Goal: Find specific page/section: Find specific page/section

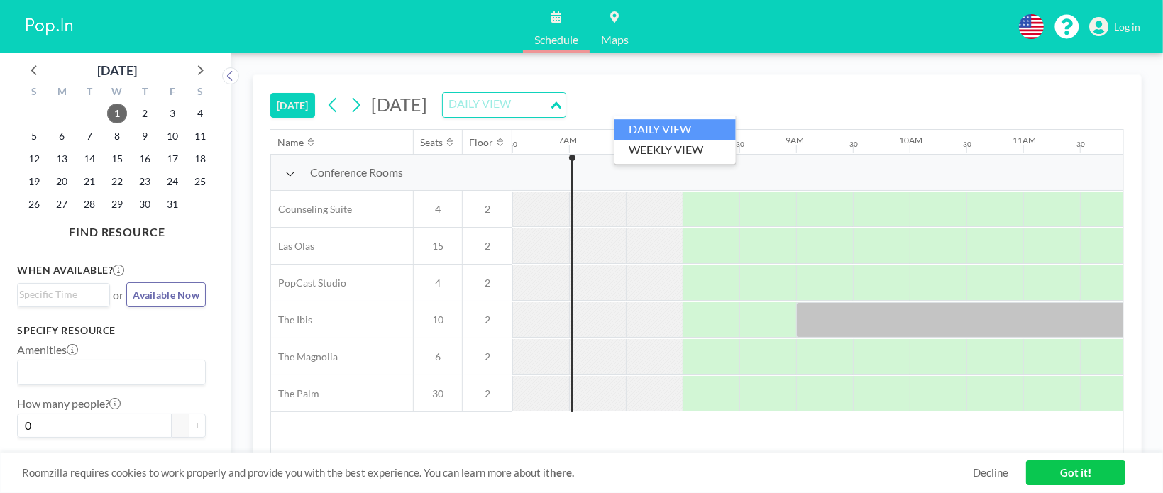
click at [561, 102] on icon "Search for option" at bounding box center [556, 104] width 10 height 7
click at [684, 148] on li "WEEKLY VIEW" at bounding box center [674, 150] width 121 height 21
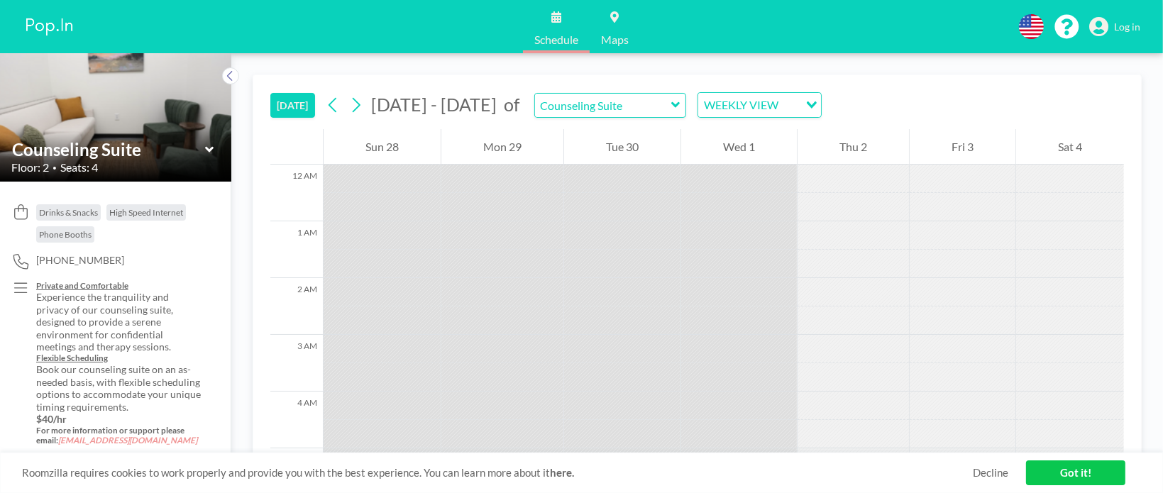
click at [207, 146] on icon at bounding box center [209, 150] width 9 height 14
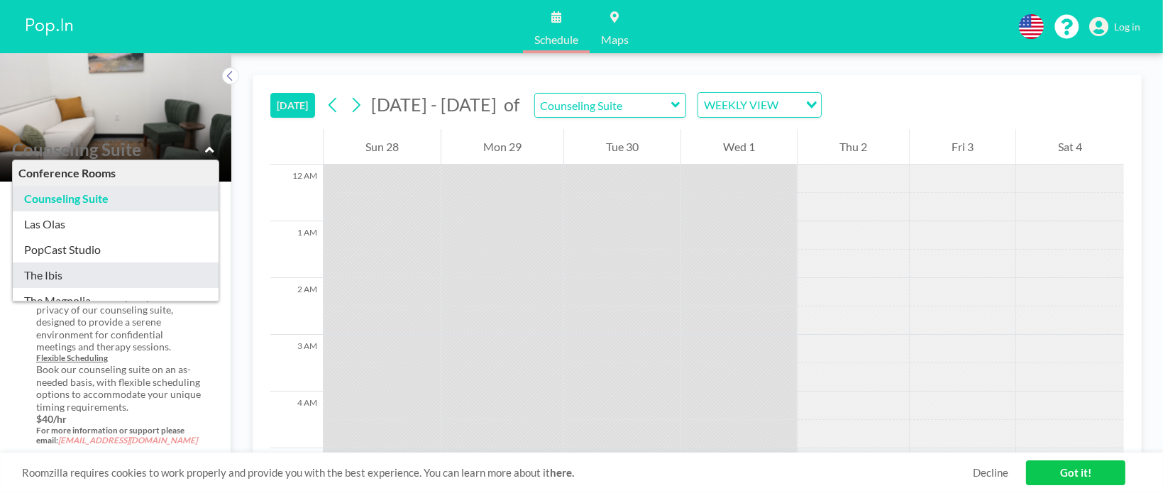
type input "The Ibis"
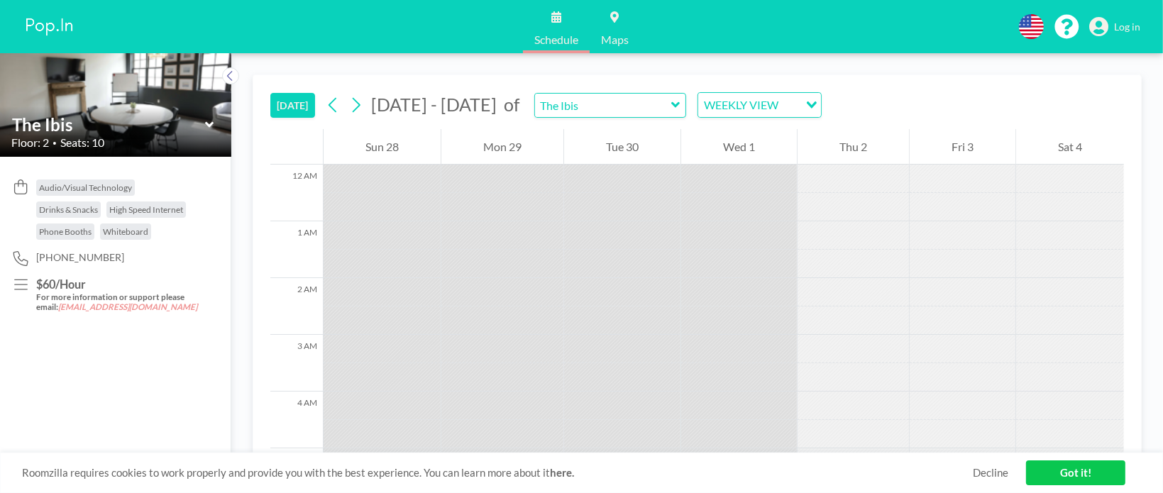
click at [206, 122] on icon at bounding box center [208, 125] width 9 height 6
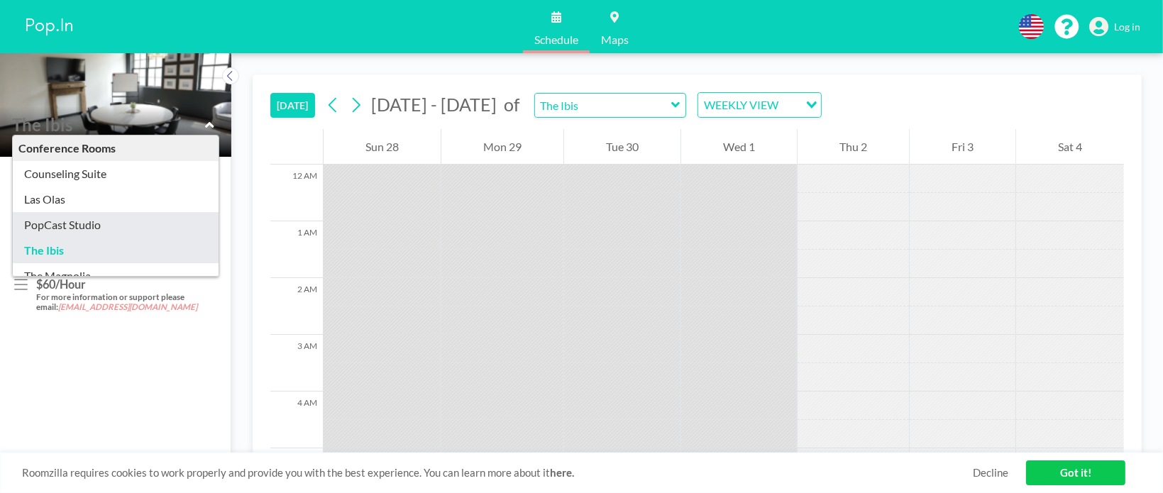
type input "PopCast Studio"
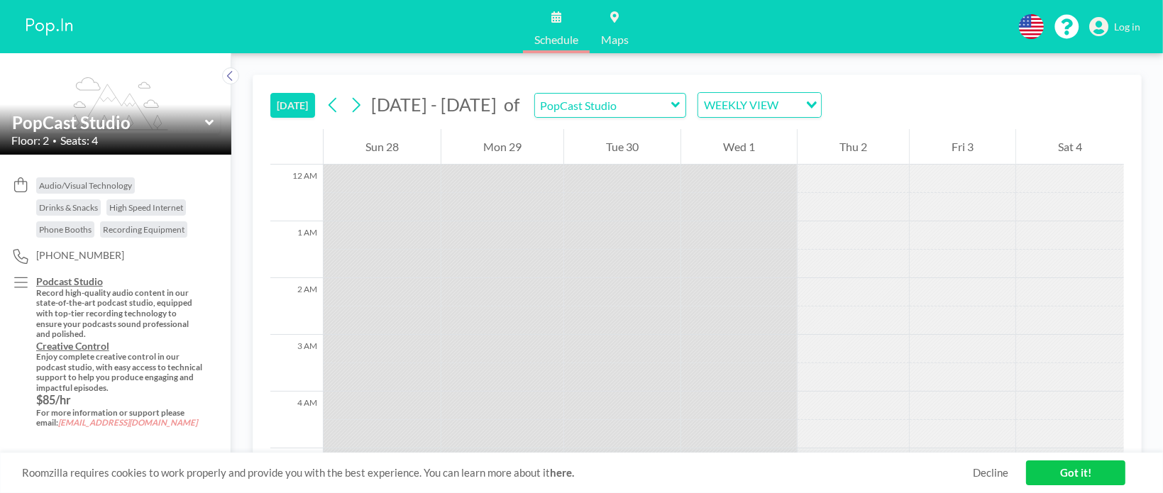
click at [206, 122] on icon at bounding box center [208, 123] width 9 height 6
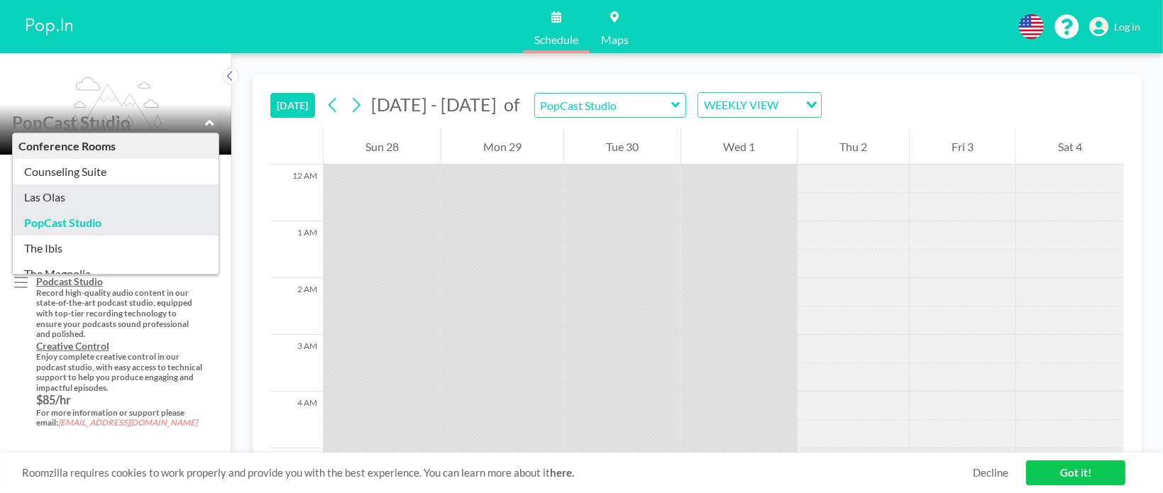
type input "Las Olas"
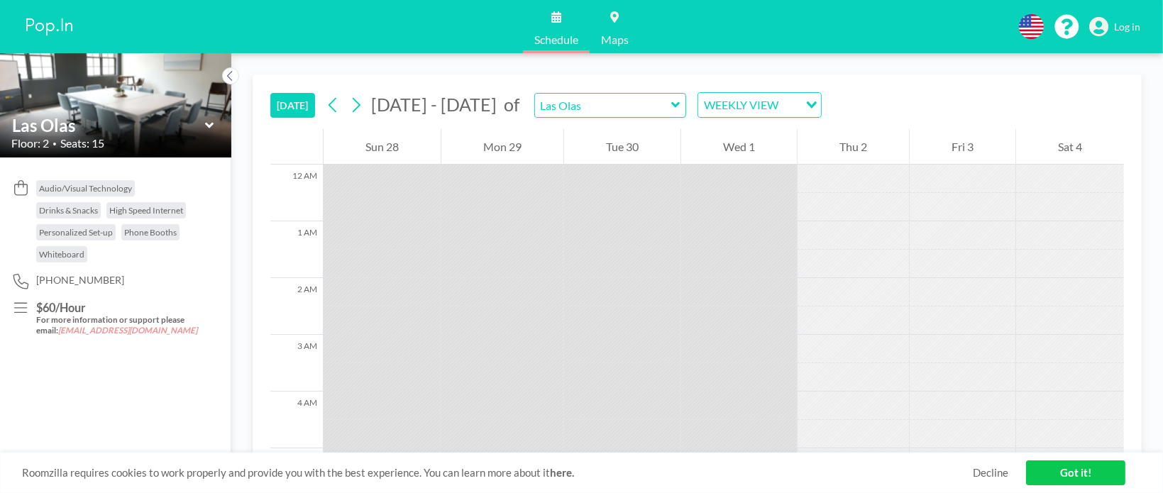
click at [210, 125] on icon at bounding box center [208, 126] width 9 height 6
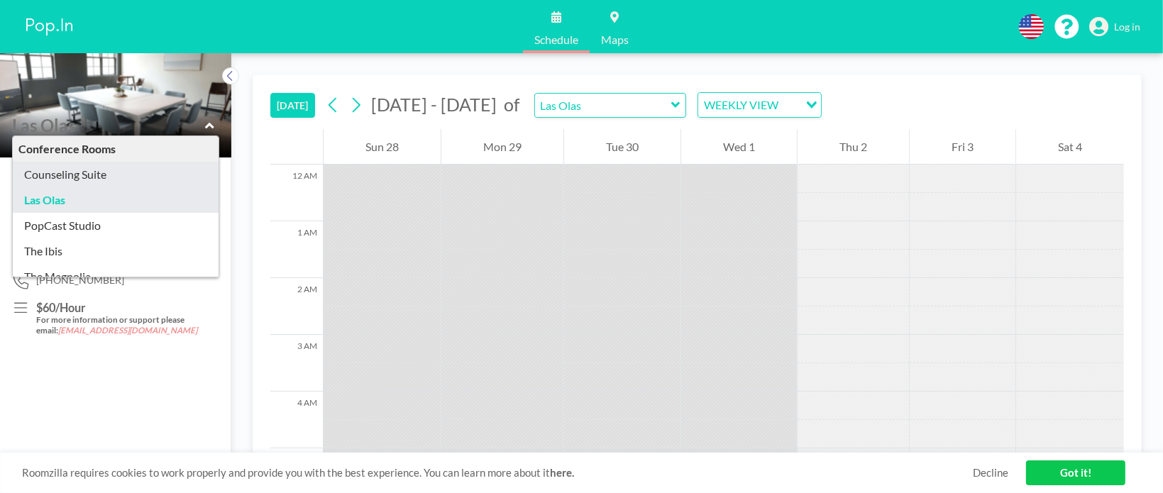
type input "Counseling Suite"
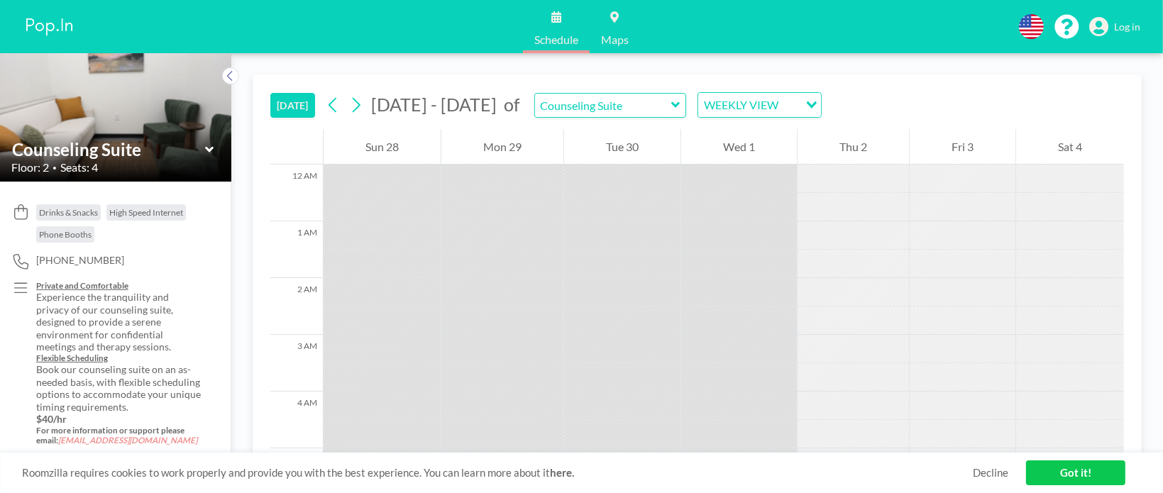
click at [208, 150] on icon at bounding box center [208, 150] width 9 height 6
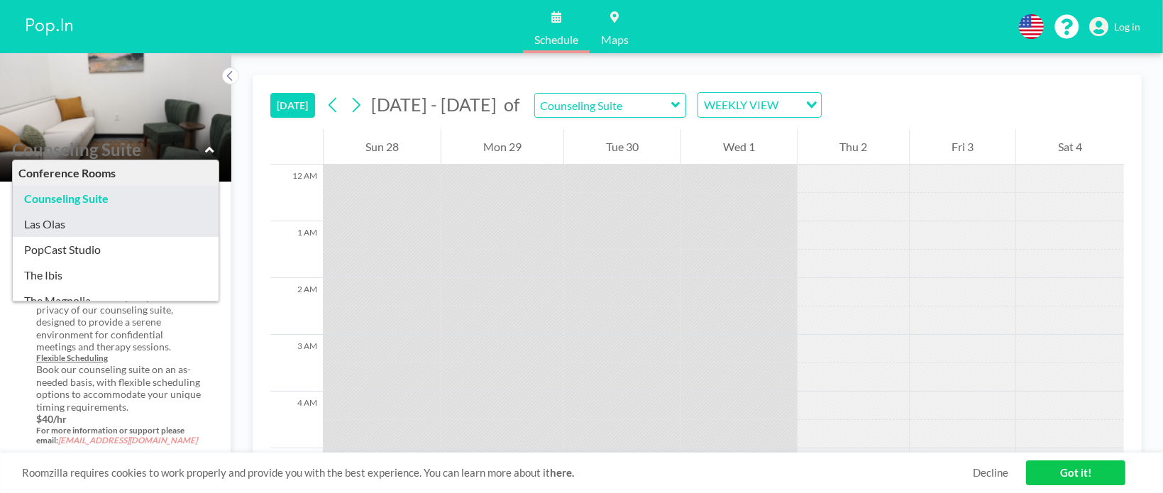
scroll to position [45, 0]
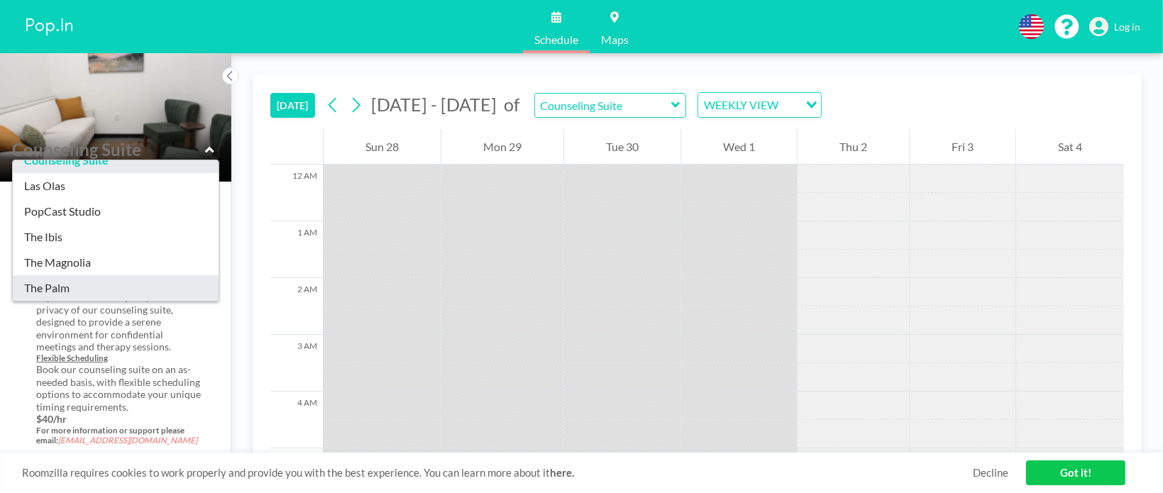
type input "The Palm"
